Goal: Task Accomplishment & Management: Manage account settings

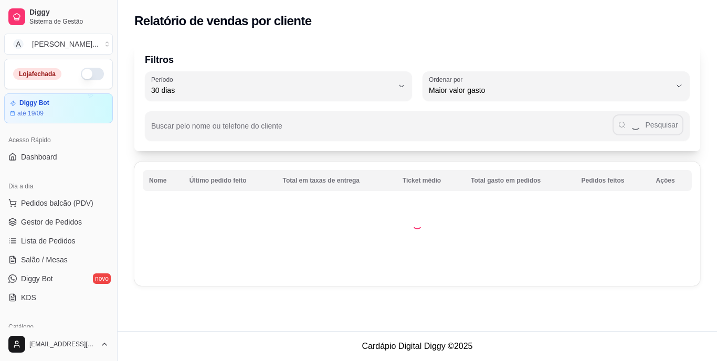
select select "30"
select select "HIGHEST_TOTAL_SPENT_WITH_ORDERS"
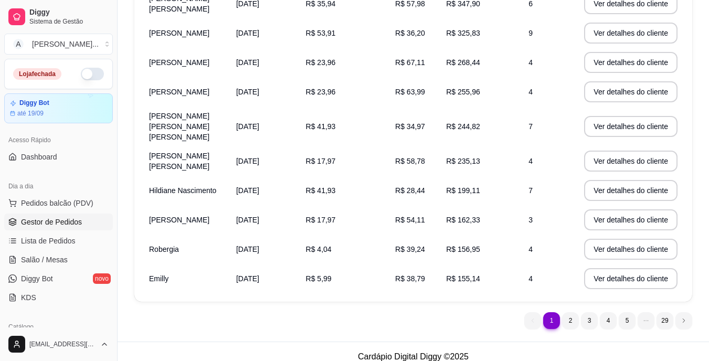
click at [54, 220] on span "Gestor de Pedidos" at bounding box center [51, 222] width 61 height 11
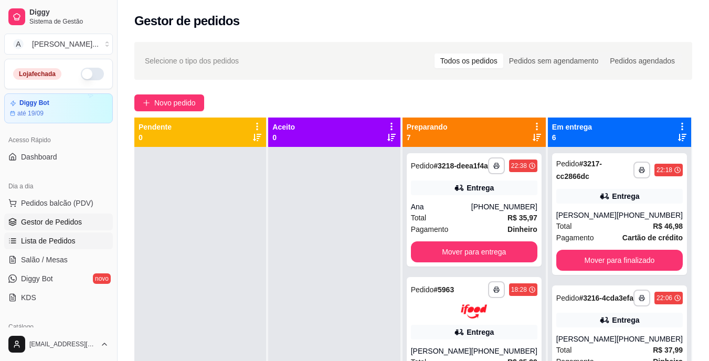
click at [64, 237] on span "Lista de Pedidos" at bounding box center [48, 241] width 55 height 11
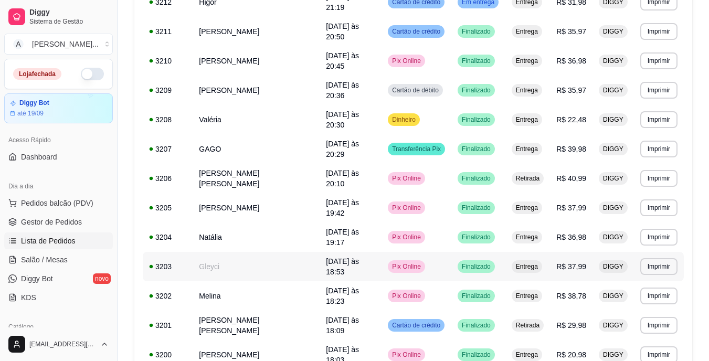
scroll to position [371, 0]
drag, startPoint x: 641, startPoint y: 301, endPoint x: 634, endPoint y: 301, distance: 6.8
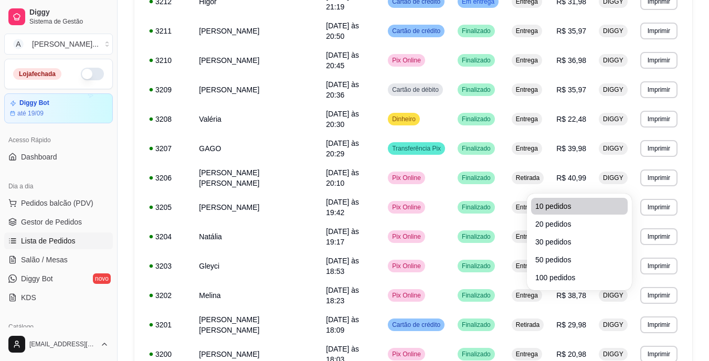
click at [570, 205] on span "10 pedidos" at bounding box center [580, 206] width 88 height 11
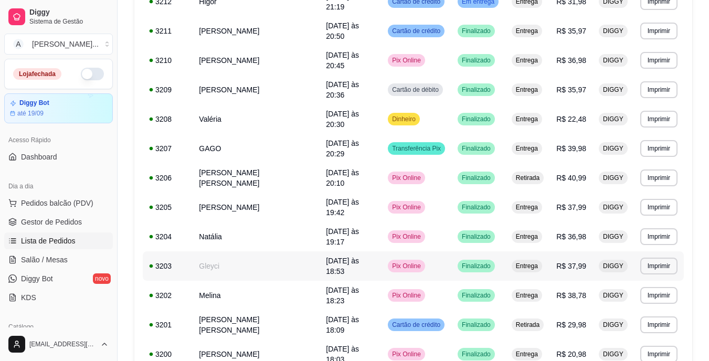
scroll to position [93, 0]
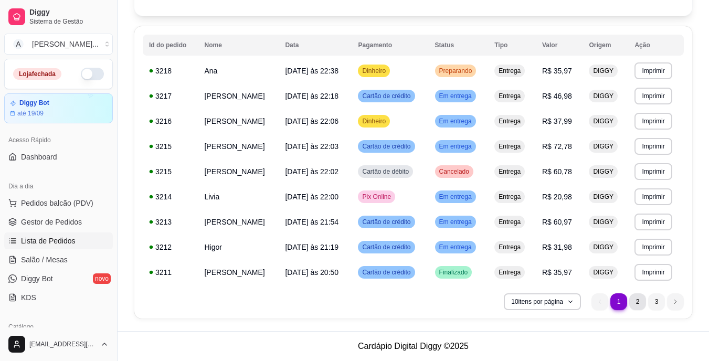
click at [644, 300] on li "2" at bounding box center [638, 302] width 17 height 17
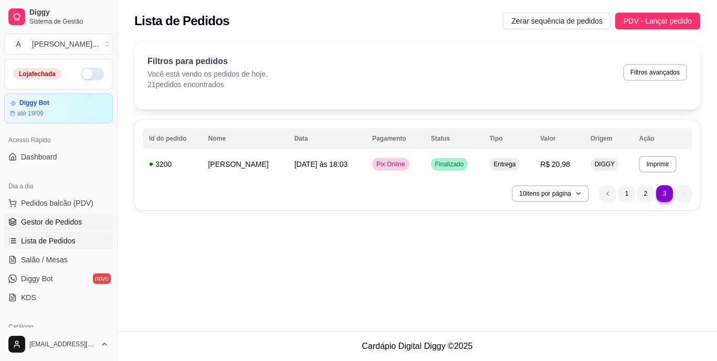
click at [67, 229] on link "Gestor de Pedidos" at bounding box center [58, 222] width 109 height 17
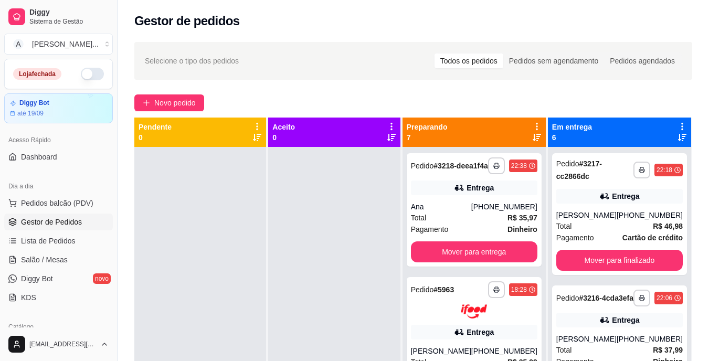
click at [66, 227] on link "Gestor de Pedidos" at bounding box center [58, 222] width 109 height 17
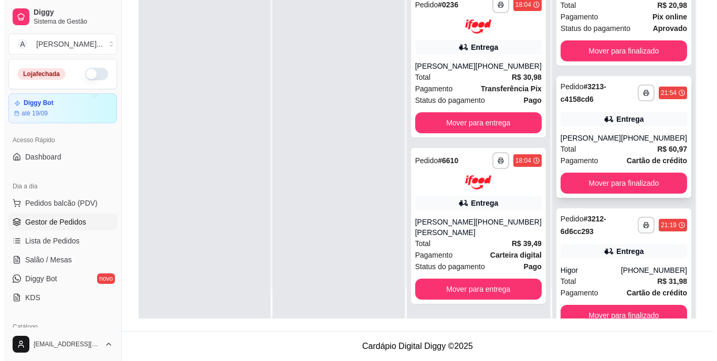
scroll to position [455, 0]
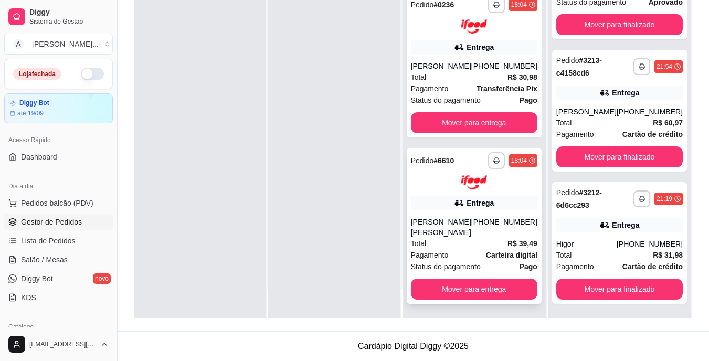
click at [486, 256] on strong "Carteira digital" at bounding box center [511, 255] width 51 height 8
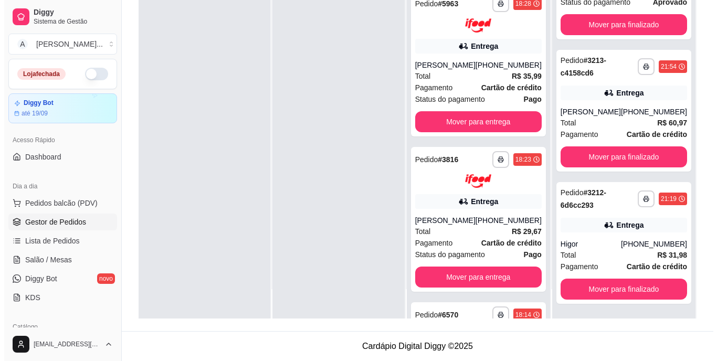
scroll to position [0, 0]
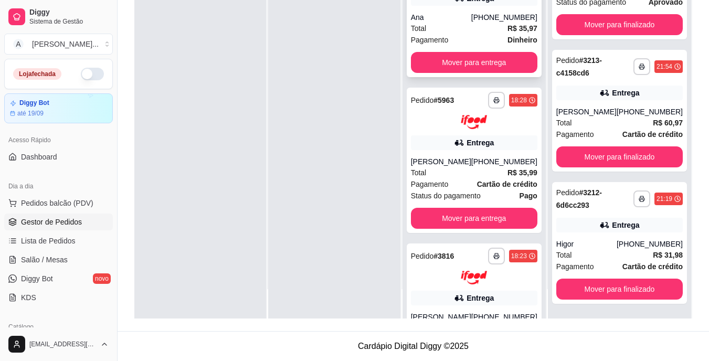
click at [470, 23] on div "Ana" at bounding box center [441, 17] width 60 height 11
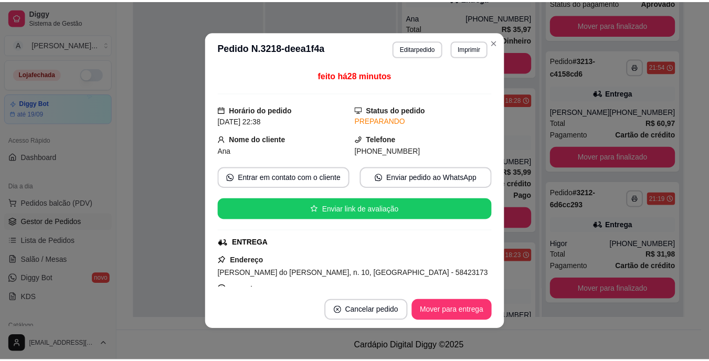
scroll to position [53, 0]
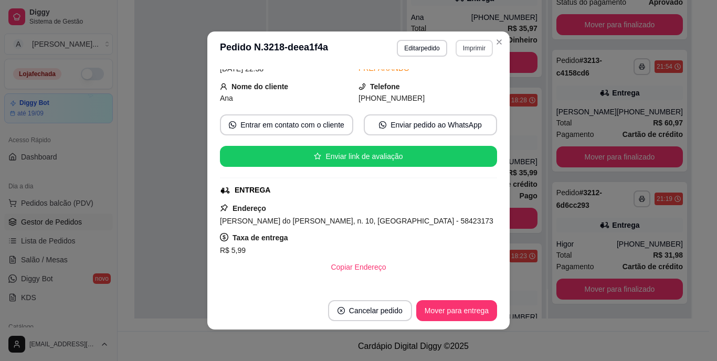
click at [470, 49] on button "Imprimir" at bounding box center [474, 48] width 37 height 17
click at [465, 85] on button "IMPRESSORA" at bounding box center [452, 85] width 76 height 17
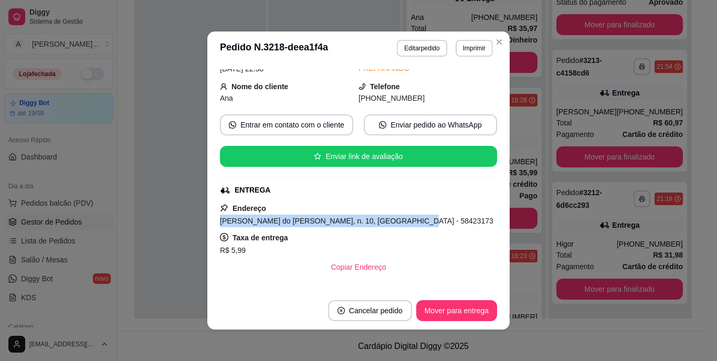
drag, startPoint x: 210, startPoint y: 223, endPoint x: 424, endPoint y: 217, distance: 214.8
click at [424, 217] on div "feito há 28 minutos Horário do pedido [DATE] 22:38 Status do pedido PREPARANDO …" at bounding box center [358, 178] width 302 height 227
copy span "[PERSON_NAME] do [PERSON_NAME], n. 10, [GEOGRAPHIC_DATA] - 58423173"
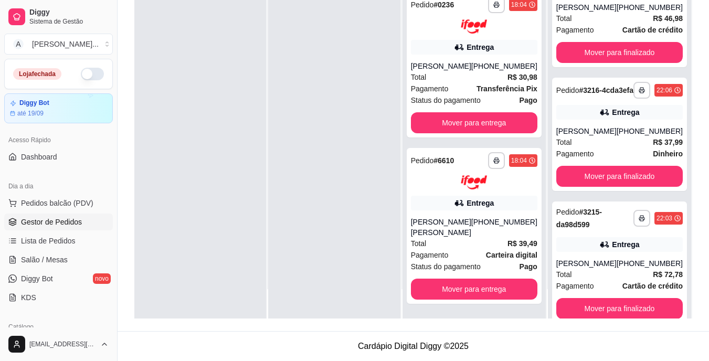
scroll to position [0, 0]
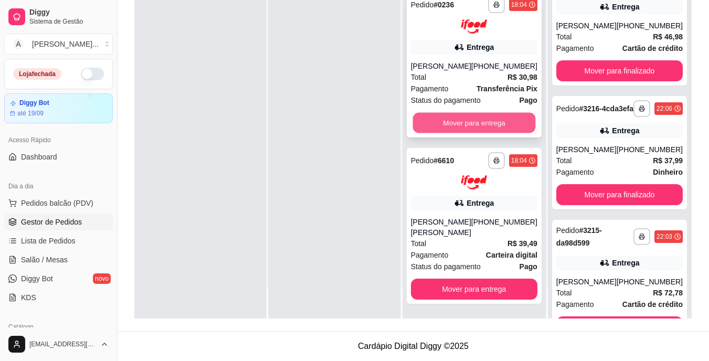
click at [513, 131] on button "Mover para entrega" at bounding box center [474, 123] width 123 height 20
click at [513, 131] on button "Mover para entrega" at bounding box center [474, 122] width 127 height 21
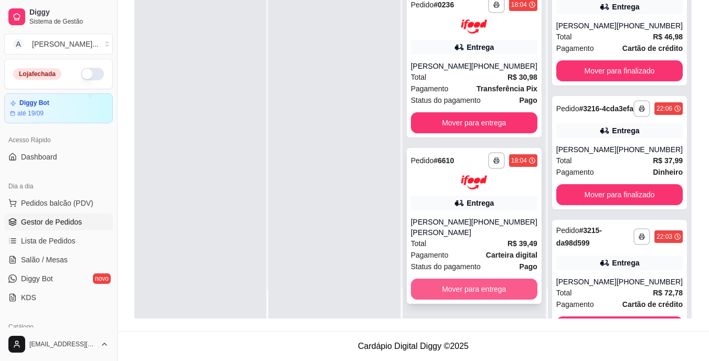
click at [517, 281] on button "Mover para entrega" at bounding box center [474, 289] width 127 height 21
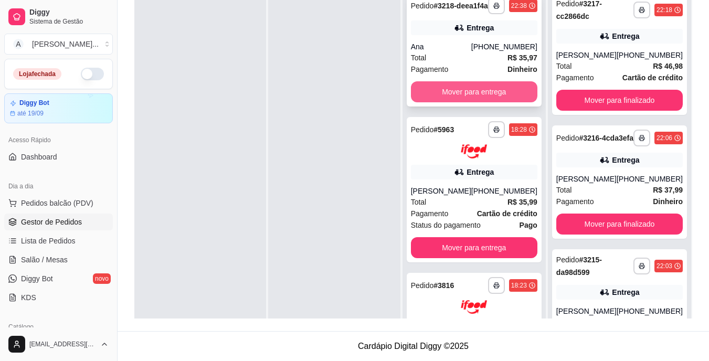
click at [466, 100] on button "Mover para entrega" at bounding box center [474, 91] width 127 height 21
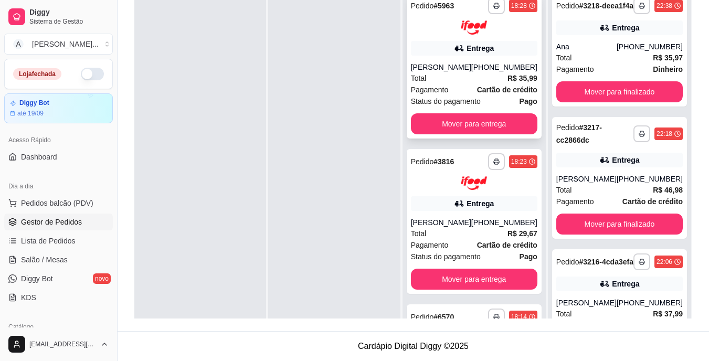
click at [466, 110] on div "**********" at bounding box center [474, 65] width 135 height 145
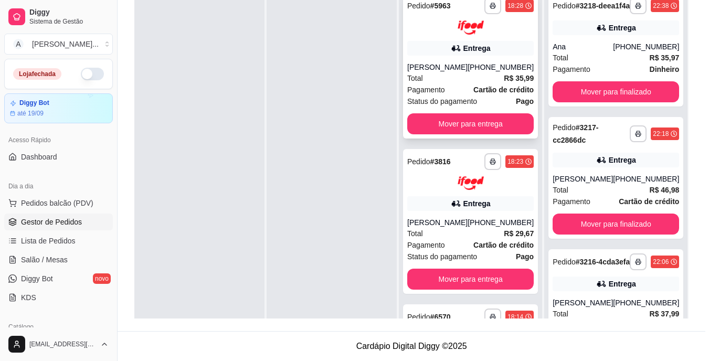
click at [466, 118] on div "PREPARANDO" at bounding box center [425, 119] width 141 height 11
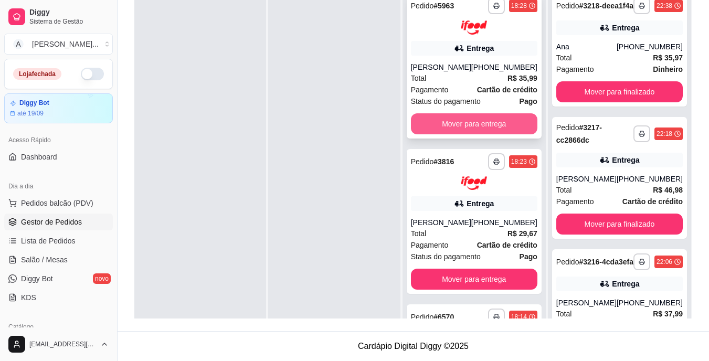
click at [516, 129] on button "Mover para entrega" at bounding box center [474, 123] width 127 height 21
click at [516, 129] on button "Mover para entrega" at bounding box center [474, 123] width 123 height 20
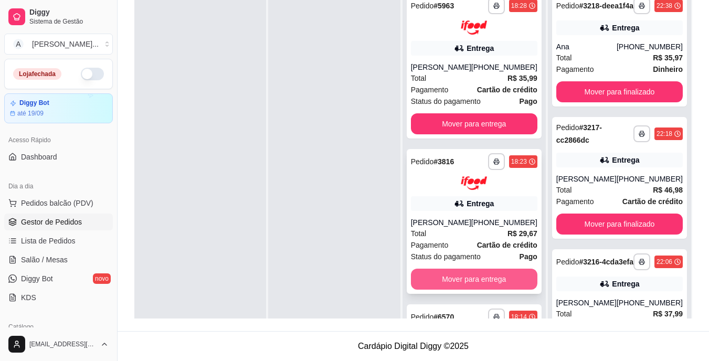
click at [501, 285] on button "Mover para entrega" at bounding box center [474, 279] width 127 height 21
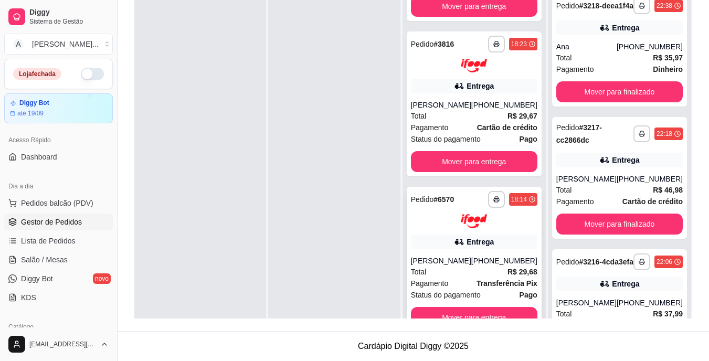
scroll to position [210, 0]
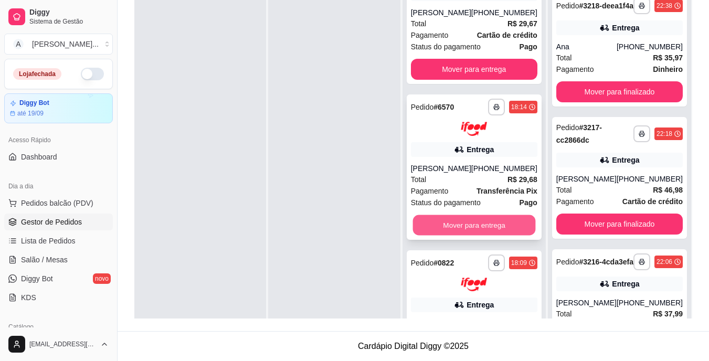
click at [498, 235] on button "Mover para entrega" at bounding box center [474, 225] width 123 height 20
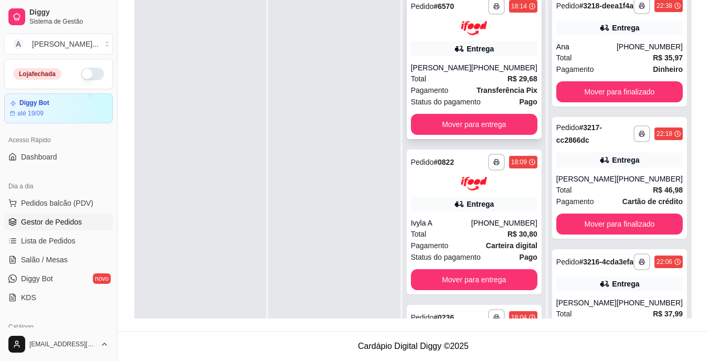
scroll to position [315, 0]
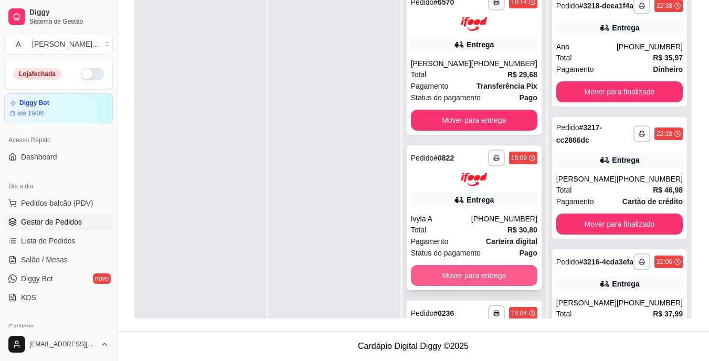
click at [516, 279] on button "Mover para entrega" at bounding box center [474, 275] width 127 height 21
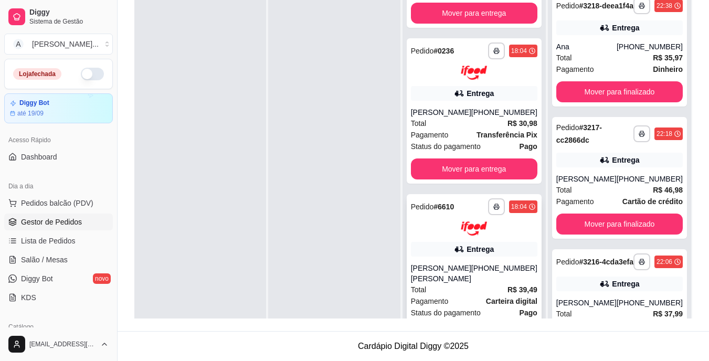
scroll to position [594, 0]
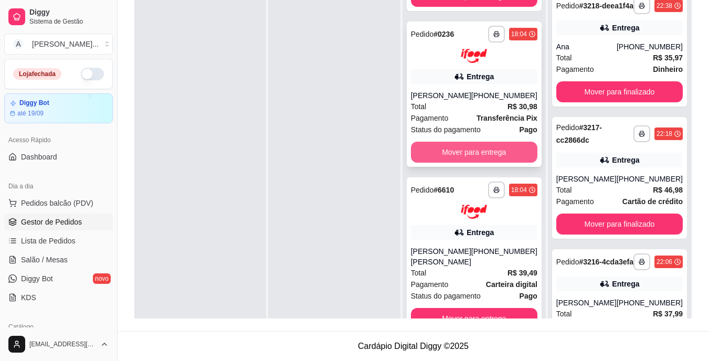
click at [509, 163] on button "Mover para entrega" at bounding box center [474, 152] width 127 height 21
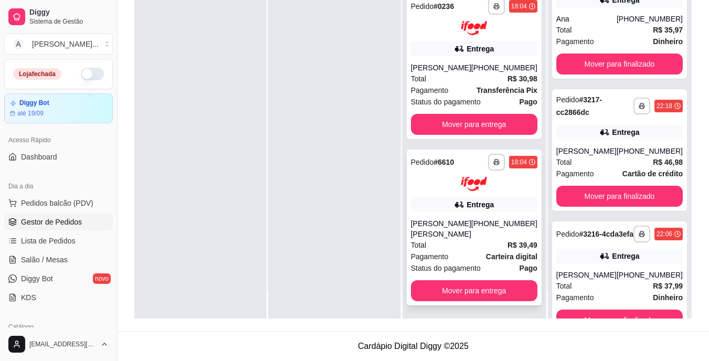
scroll to position [29, 0]
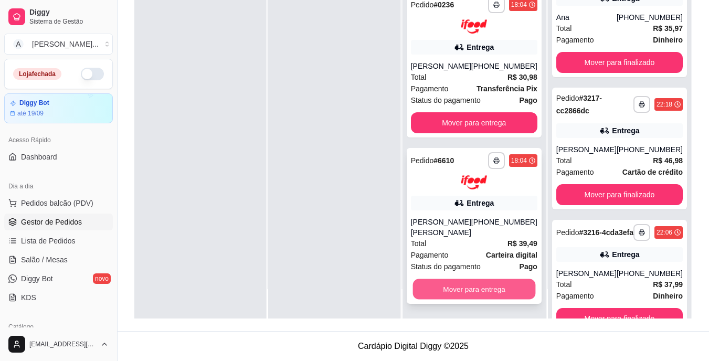
click at [518, 296] on button "Mover para entrega" at bounding box center [474, 289] width 123 height 20
click at [518, 295] on div "Mover para entrega" at bounding box center [474, 289] width 127 height 21
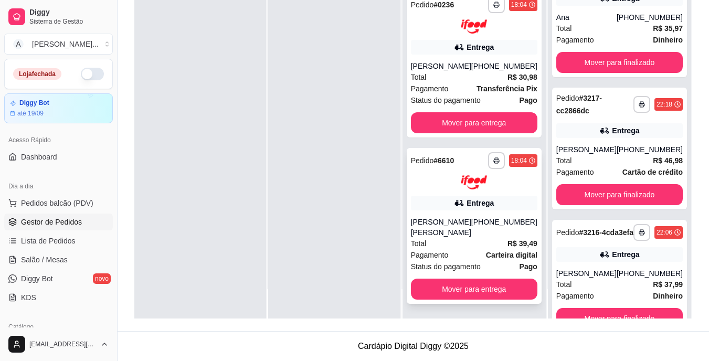
click at [518, 294] on button "Mover para entrega" at bounding box center [474, 289] width 127 height 21
click at [518, 290] on button "Mover para entrega" at bounding box center [474, 289] width 127 height 21
click at [497, 127] on button "Mover para entrega" at bounding box center [474, 122] width 127 height 21
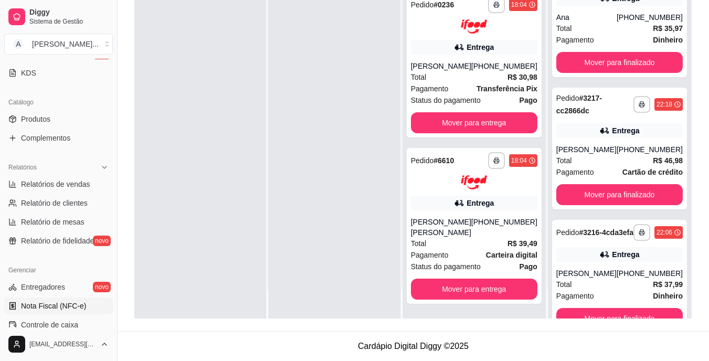
scroll to position [210, 0]
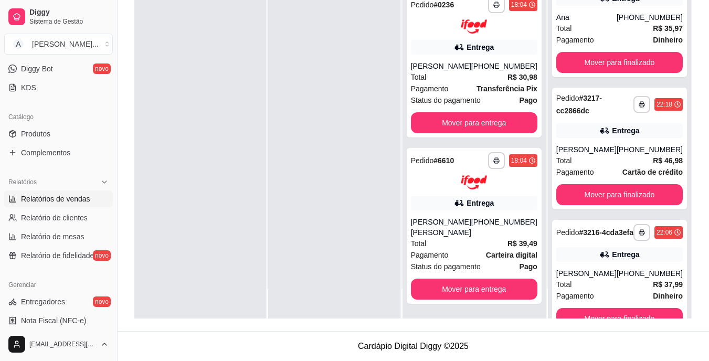
click at [74, 205] on link "Relatórios de vendas" at bounding box center [58, 199] width 109 height 17
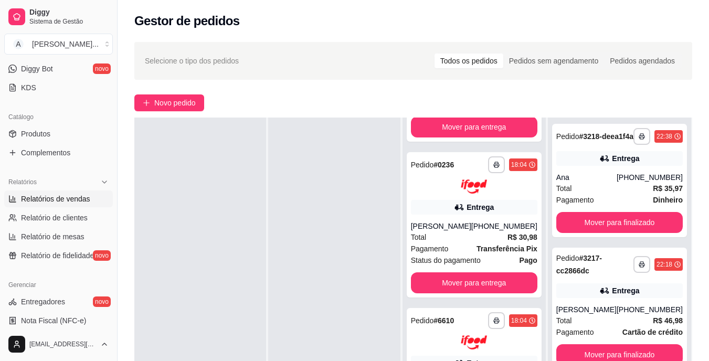
select select "ALL"
select select "0"
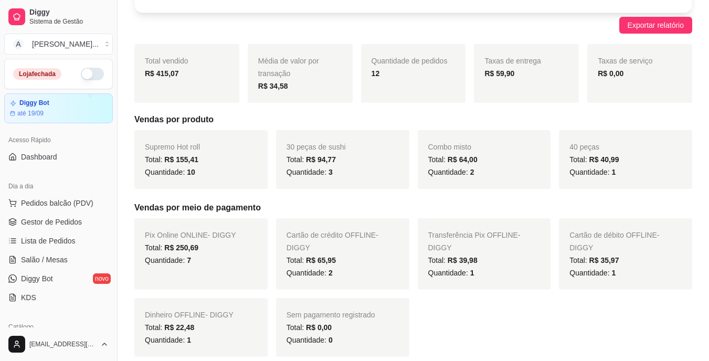
click at [75, 249] on ul "Pedidos balcão (PDV) Gestor de Pedidos Lista de Pedidos Salão / Mesas Diggy Bot…" at bounding box center [58, 250] width 109 height 111
click at [77, 223] on span "Gestor de Pedidos" at bounding box center [51, 222] width 61 height 11
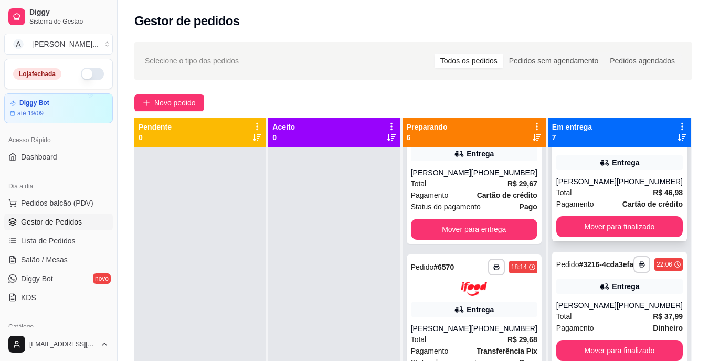
scroll to position [315, 0]
